Goal: Find specific page/section: Find specific page/section

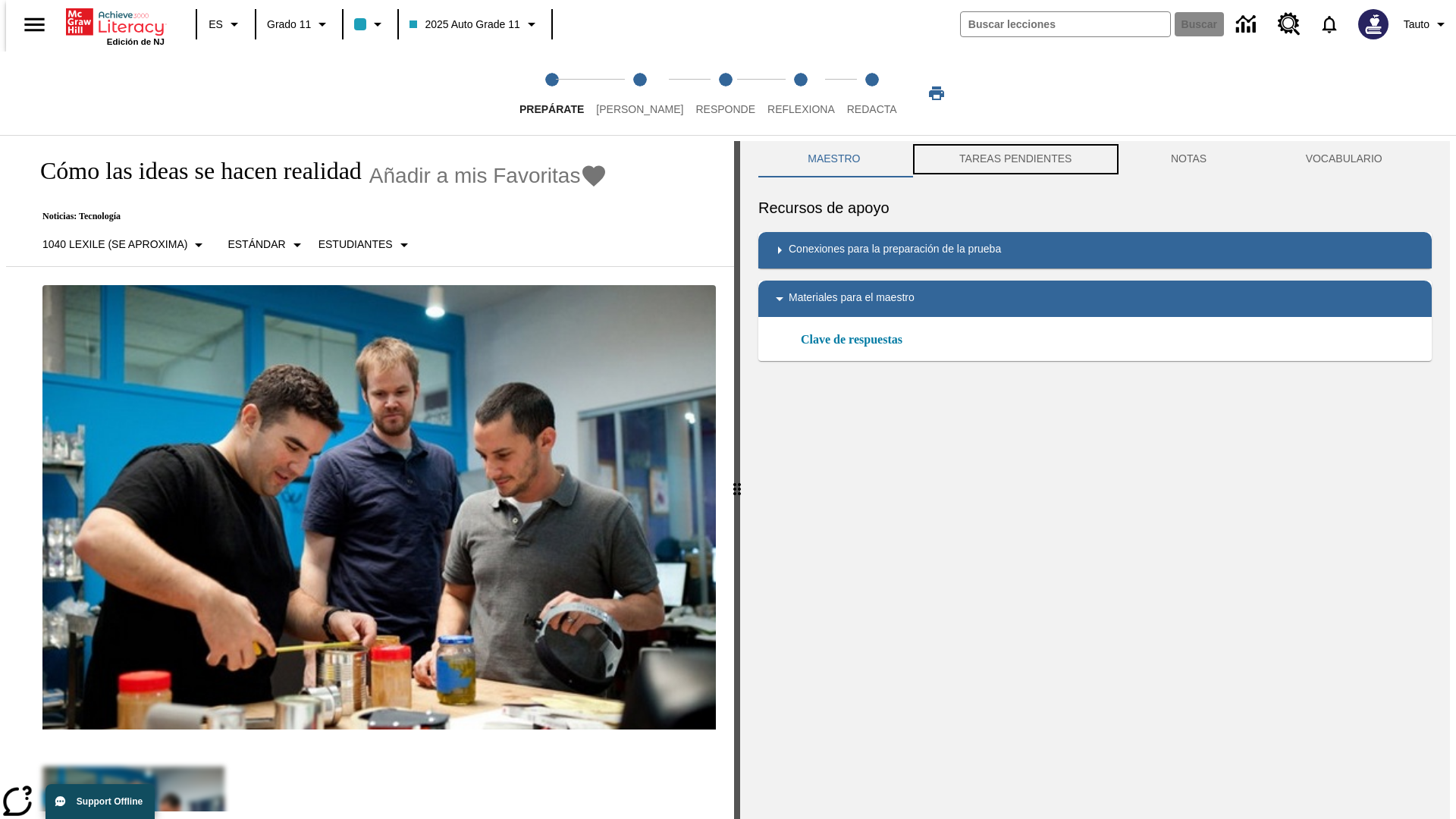
click at [1014, 159] on button "TAREAS PENDIENTES" at bounding box center [1016, 159] width 212 height 36
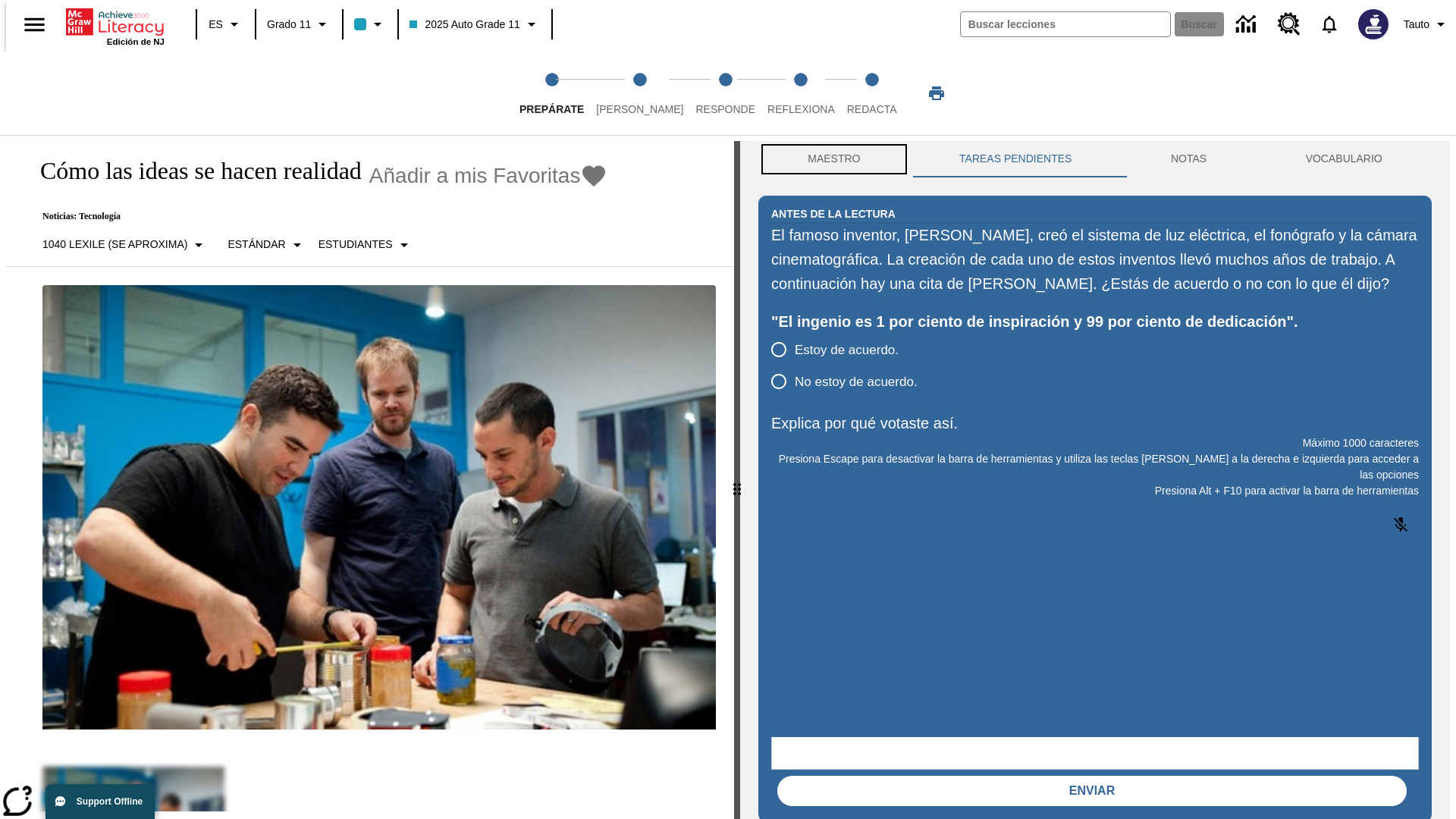
scroll to position [1, 0]
click at [829, 159] on button "Maestro" at bounding box center [833, 158] width 151 height 36
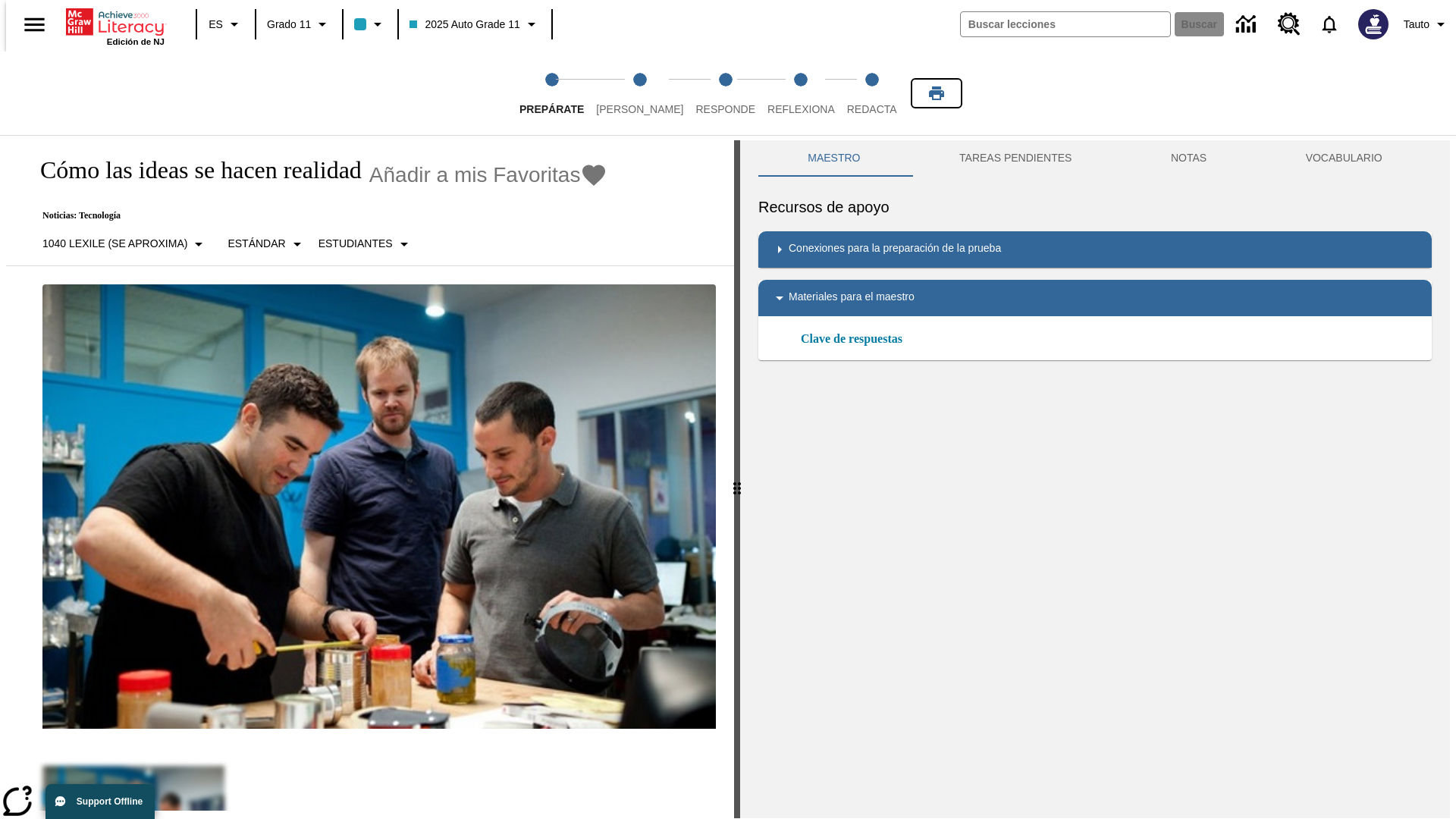
click at [937, 93] on icon "Imprimir" at bounding box center [936, 93] width 15 height 13
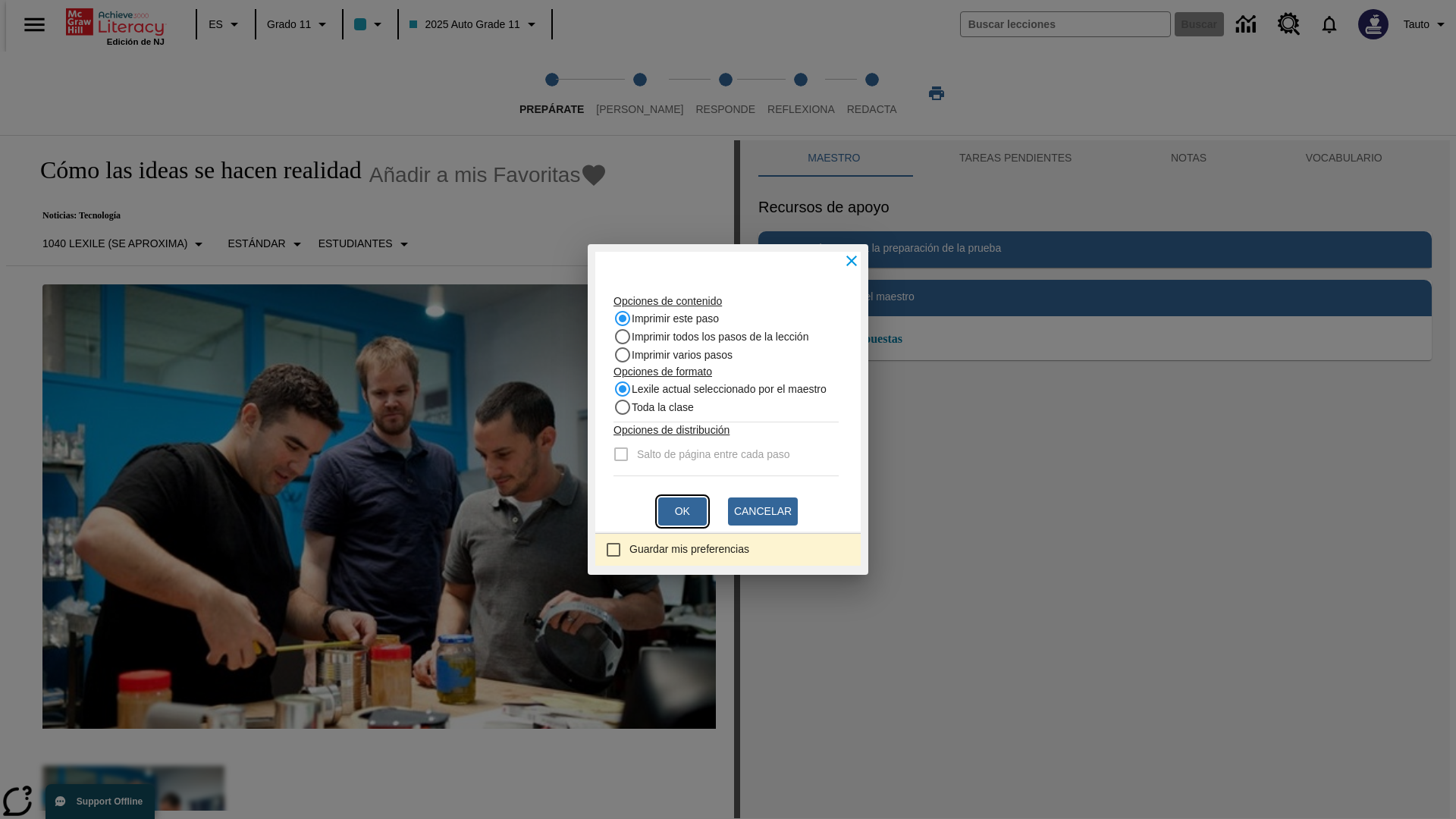
click at [682, 511] on button "Ok" at bounding box center [682, 511] width 49 height 28
